Goal: Information Seeking & Learning: Learn about a topic

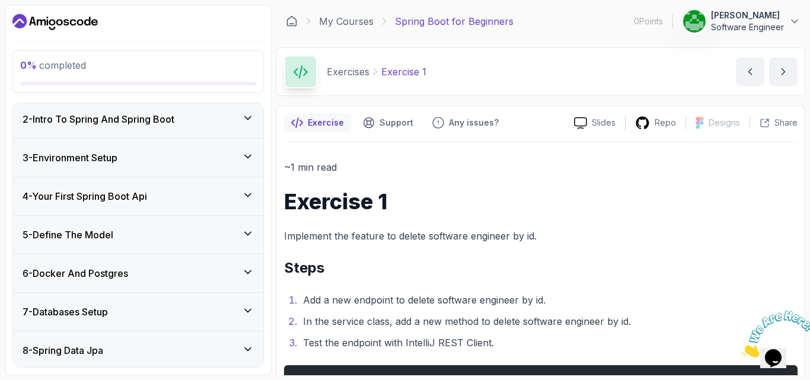
scroll to position [55, 0]
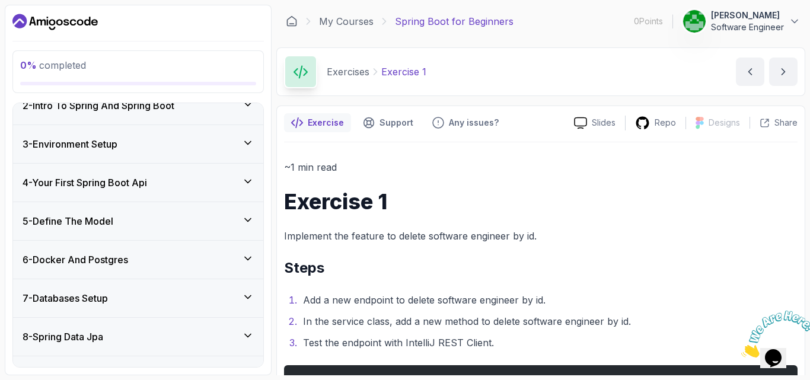
click at [147, 180] on h3 "4 - Your First Spring Boot Api" at bounding box center [85, 183] width 125 height 14
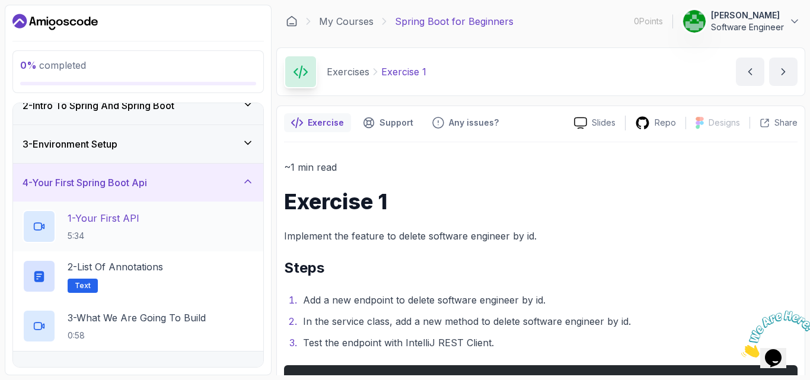
click at [131, 219] on p "1 - Your First API" at bounding box center [104, 218] width 72 height 14
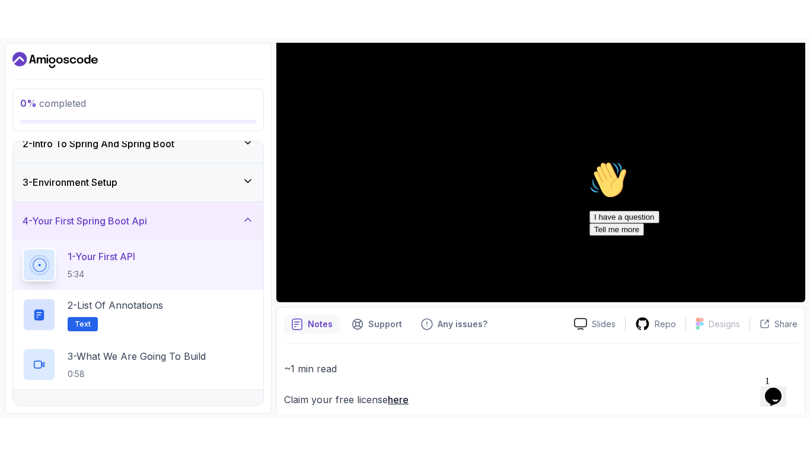
scroll to position [148, 0]
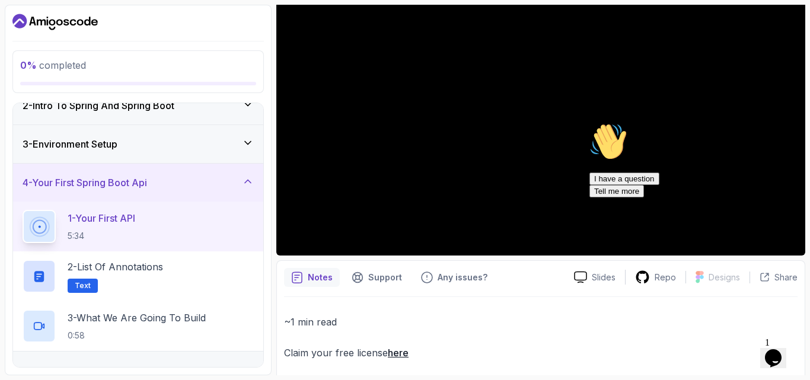
click at [590, 123] on icon "Chat attention grabber" at bounding box center [590, 123] width 0 height 0
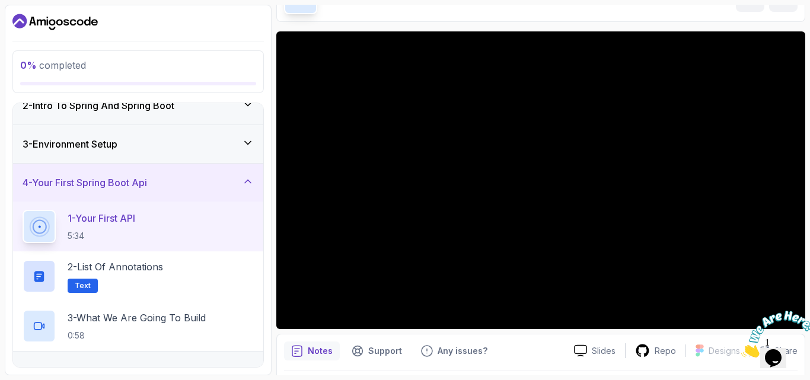
scroll to position [74, 0]
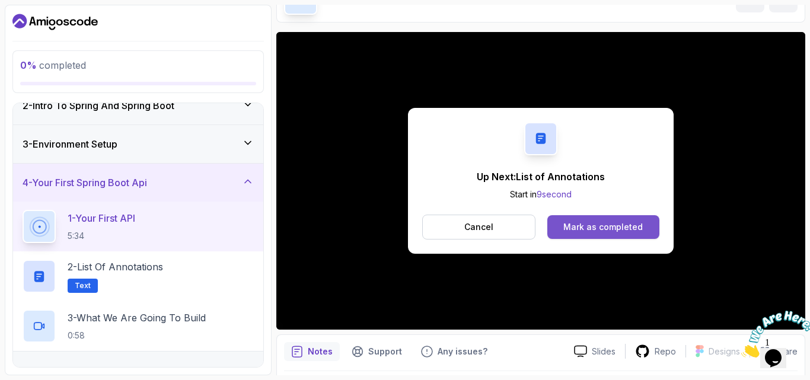
click at [588, 223] on div "Mark as completed" at bounding box center [603, 227] width 79 height 12
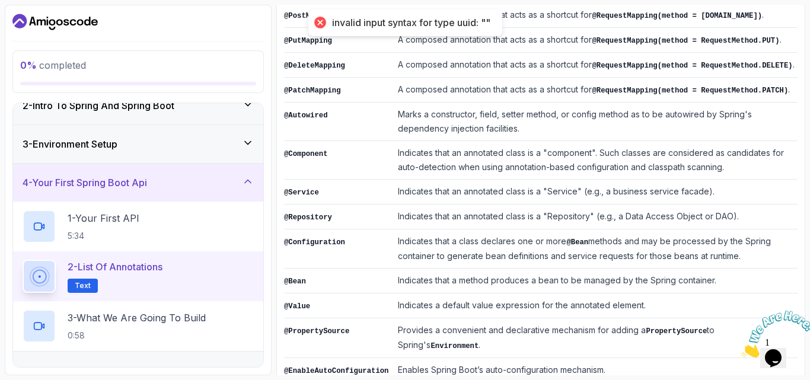
scroll to position [362, 0]
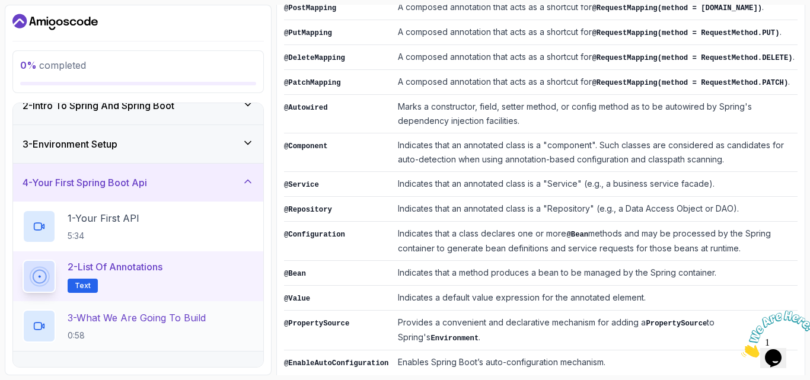
click at [149, 331] on p "0:58" at bounding box center [137, 336] width 138 height 12
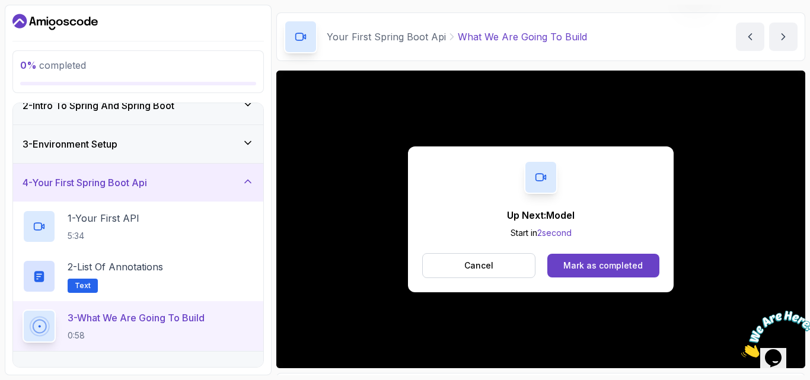
scroll to position [110, 0]
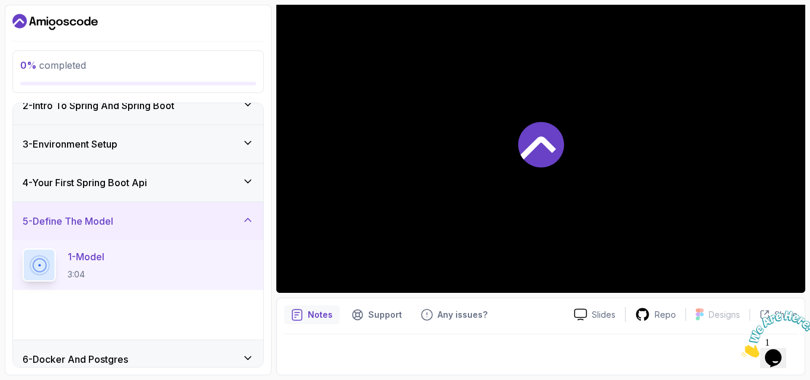
click at [599, 188] on div at bounding box center [540, 144] width 529 height 298
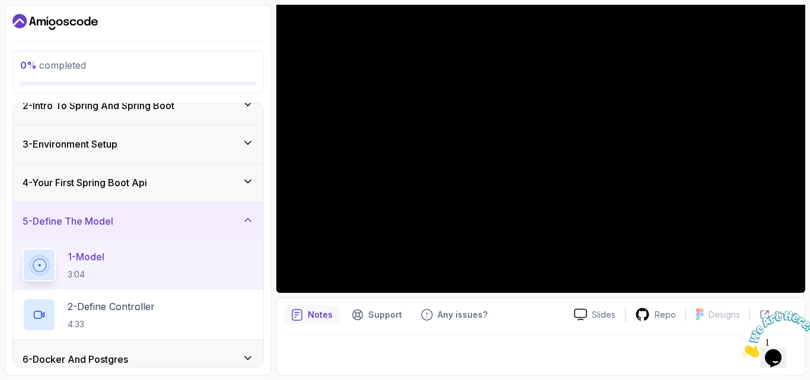
click at [245, 219] on icon at bounding box center [248, 220] width 12 height 12
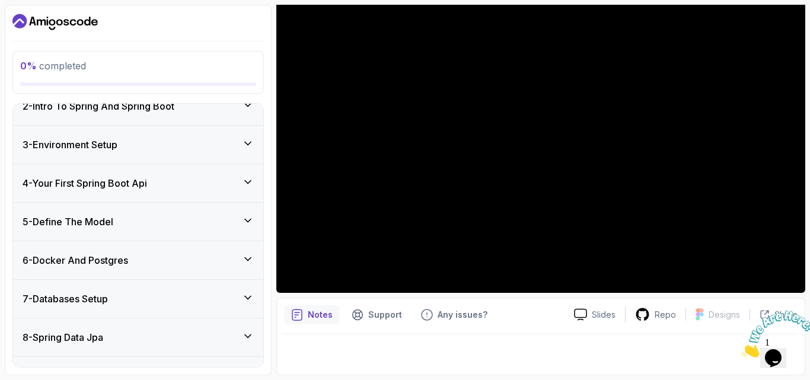
click at [199, 188] on div "4 - Your First Spring Boot Api" at bounding box center [138, 183] width 231 height 14
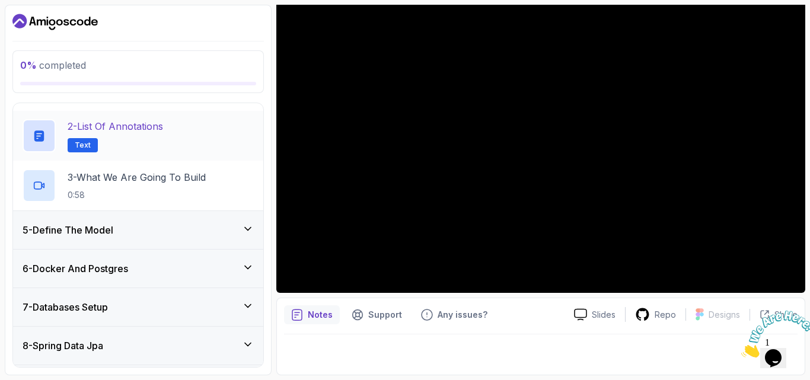
scroll to position [208, 0]
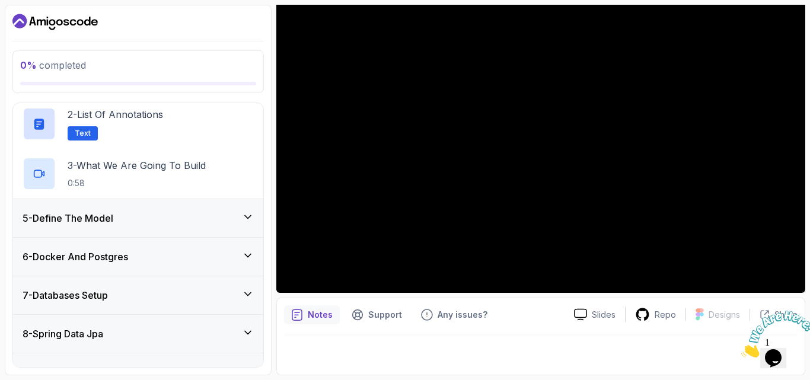
click at [158, 215] on div "5 - Define The Model" at bounding box center [138, 218] width 231 height 14
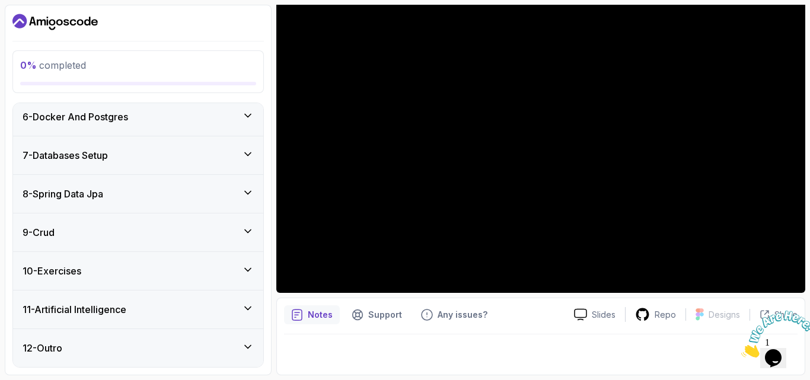
scroll to position [0, 0]
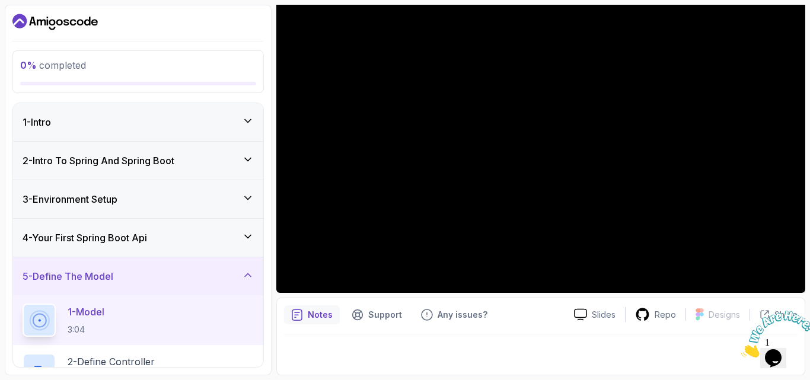
click at [212, 128] on div "1 - Intro" at bounding box center [138, 122] width 231 height 14
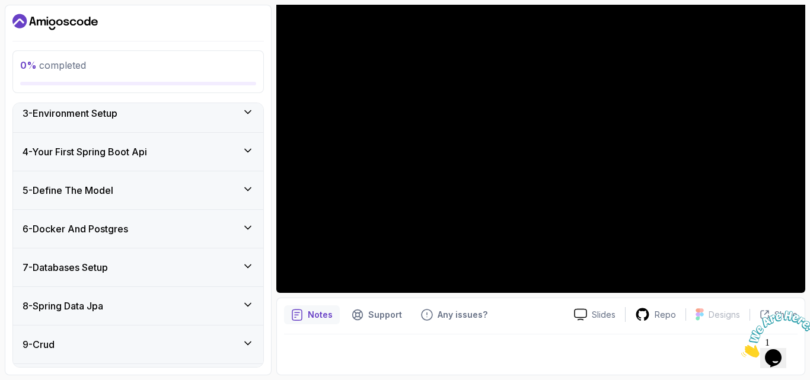
scroll to position [180, 0]
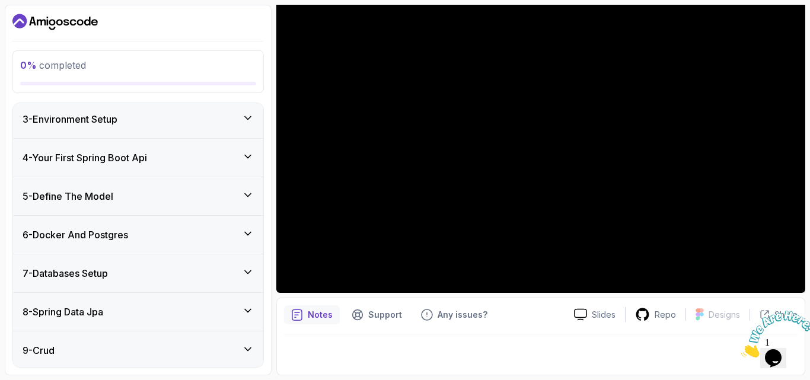
click at [107, 196] on h3 "5 - Define The Model" at bounding box center [68, 196] width 91 height 14
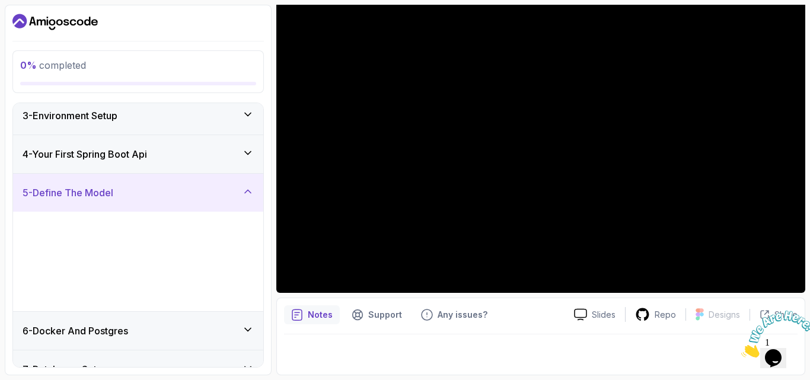
scroll to position [80, 0]
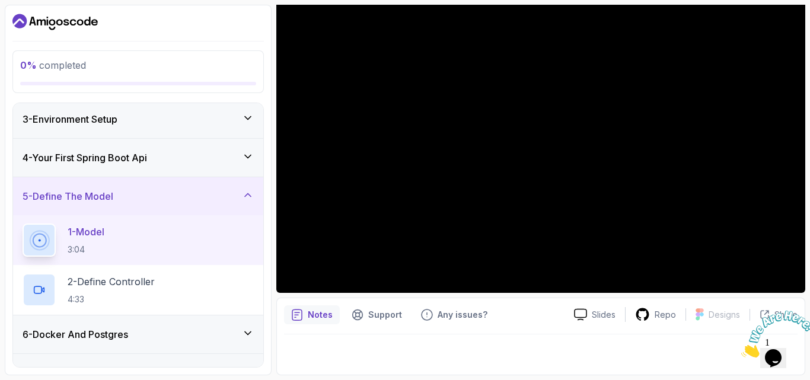
click at [98, 231] on p "1 - Model" at bounding box center [86, 232] width 37 height 14
